Goal: Information Seeking & Learning: Learn about a topic

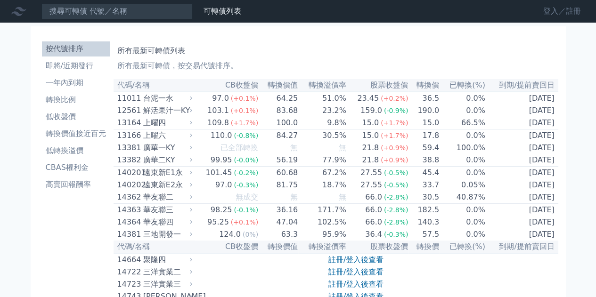
click at [554, 11] on link "登入／註冊" at bounding box center [562, 11] width 53 height 15
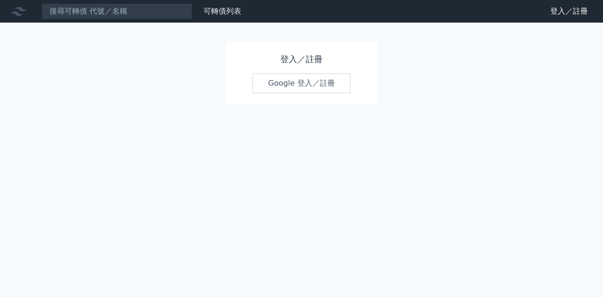
click at [285, 82] on link "Google 登入／註冊" at bounding box center [301, 83] width 98 height 20
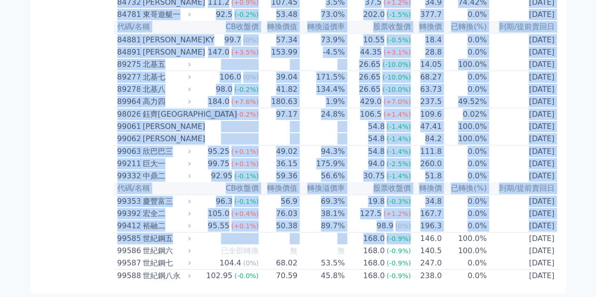
scroll to position [5624, 0]
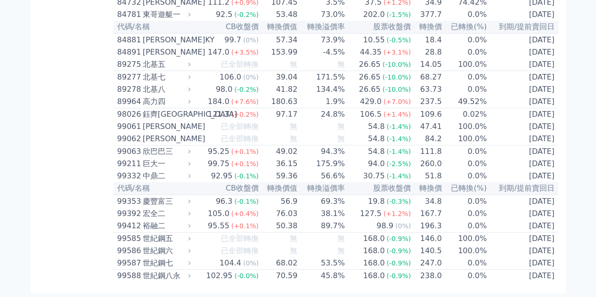
drag, startPoint x: 118, startPoint y: 83, endPoint x: 407, endPoint y: 319, distance: 372.9
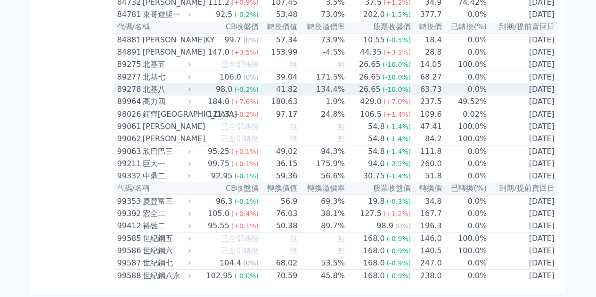
copy table
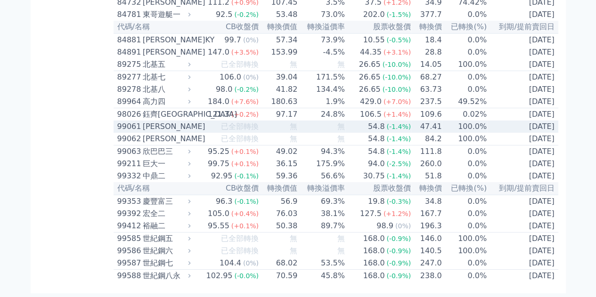
copy table
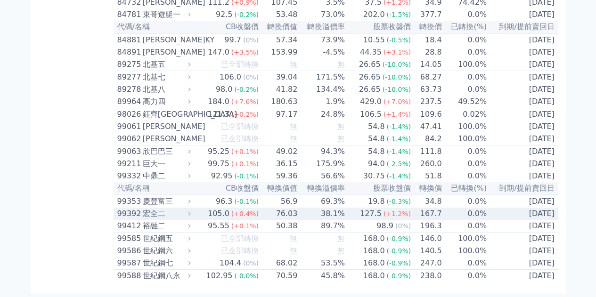
click at [192, 211] on icon at bounding box center [189, 214] width 6 height 6
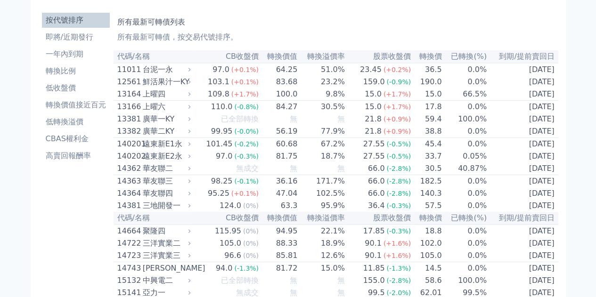
scroll to position [0, 0]
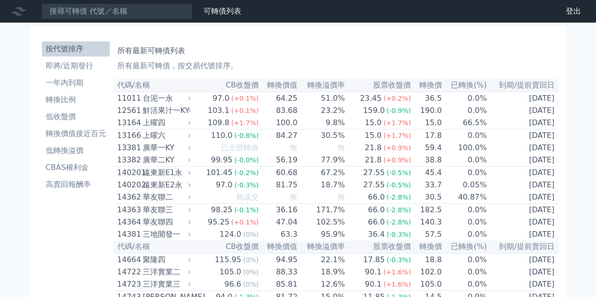
click at [530, 85] on th "到期/提前賣回日" at bounding box center [522, 85] width 71 height 13
click at [80, 65] on li "即將/近期發行" at bounding box center [76, 65] width 68 height 11
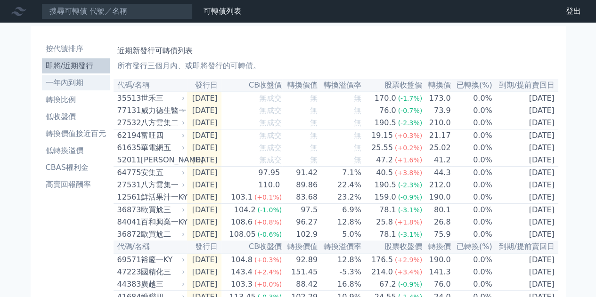
click at [68, 80] on li "一年內到期" at bounding box center [76, 82] width 68 height 11
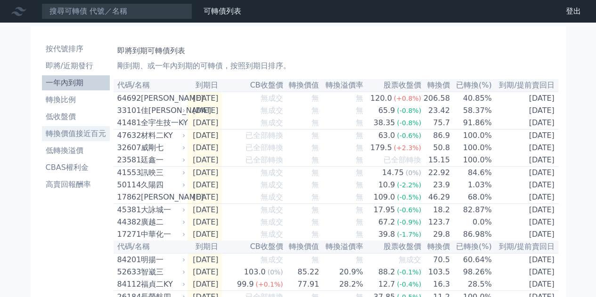
click at [71, 136] on li "轉換價值接近百元" at bounding box center [76, 133] width 68 height 11
